Goal: Task Accomplishment & Management: Manage account settings

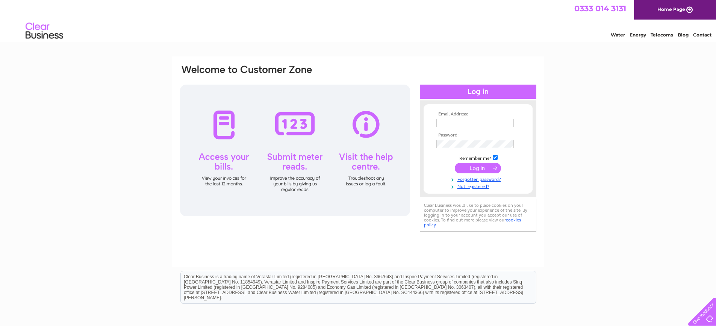
type input "[EMAIL_ADDRESS][DOMAIN_NAME]"
click at [473, 165] on input "submit" at bounding box center [478, 168] width 46 height 11
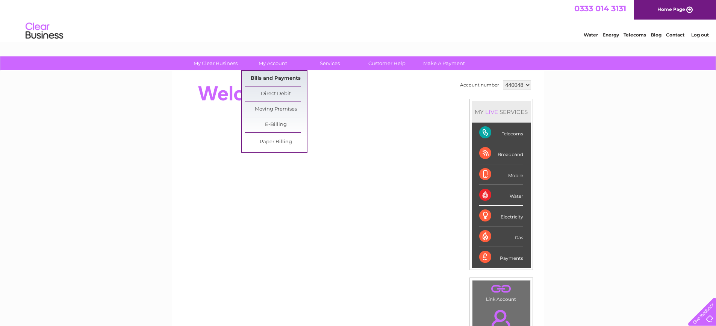
click at [273, 77] on link "Bills and Payments" at bounding box center [276, 78] width 62 height 15
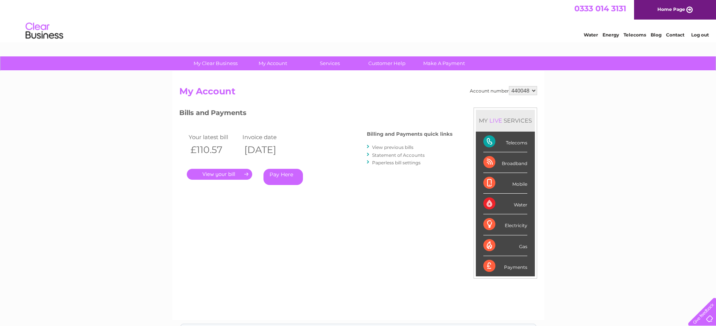
click at [399, 145] on link "View previous bills" at bounding box center [392, 147] width 41 height 6
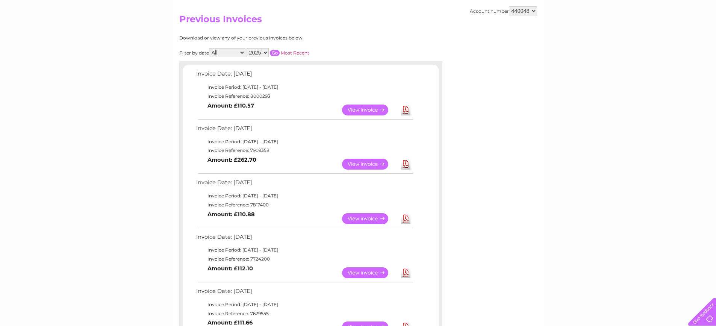
scroll to position [113, 0]
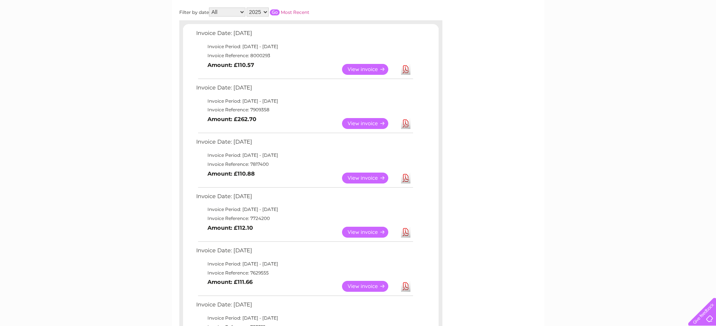
click at [407, 175] on link "Download" at bounding box center [405, 178] width 9 height 11
click at [403, 122] on link "Download" at bounding box center [405, 123] width 9 height 11
